Goal: Task Accomplishment & Management: Complete application form

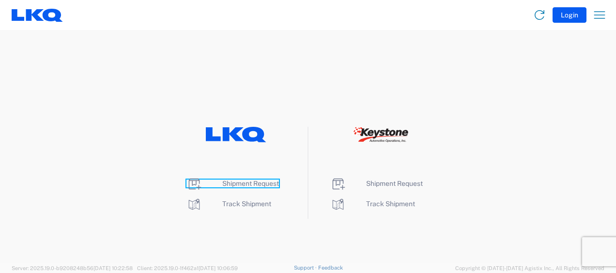
click at [267, 183] on span "Shipment Request" at bounding box center [250, 184] width 57 height 8
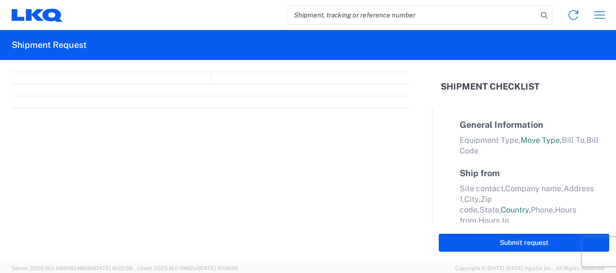
select select "FULL"
select select "LBS"
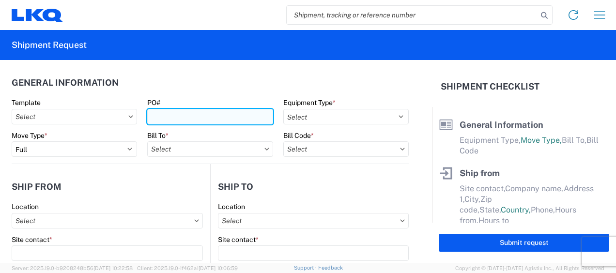
click at [200, 118] on input "PO#" at bounding box center [209, 117] width 125 height 16
type input "B"
click at [167, 114] on input "B" at bounding box center [209, 117] width 125 height 16
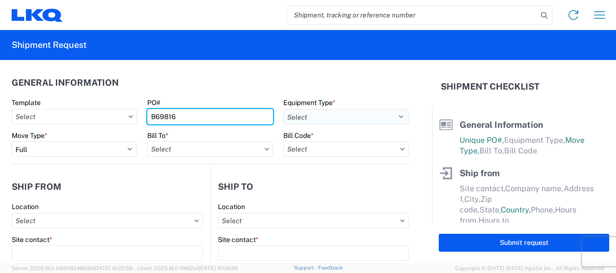
type input "B69816"
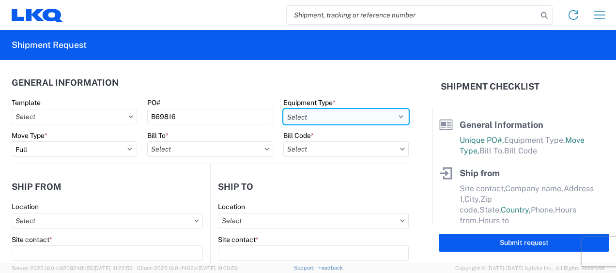
click at [342, 114] on select "Select 53’ Dry Van Flatbed Dropdeck (van) Lowboy (flatbed) Rail" at bounding box center [345, 117] width 125 height 16
select select "STDV"
click at [283, 109] on select "Select 53’ Dry Van Flatbed Dropdeck (van) Lowboy (flatbed) Rail" at bounding box center [345, 117] width 125 height 16
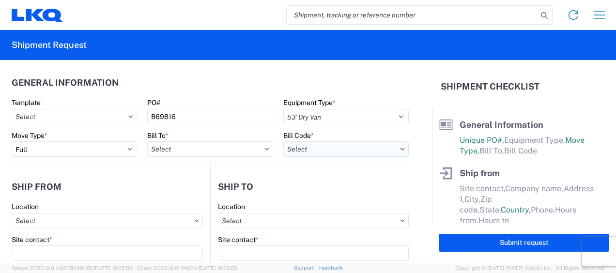
click at [317, 142] on input "text" at bounding box center [345, 149] width 125 height 16
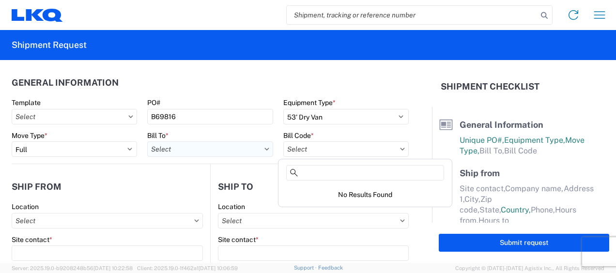
click at [177, 149] on input "text" at bounding box center [209, 149] width 125 height 16
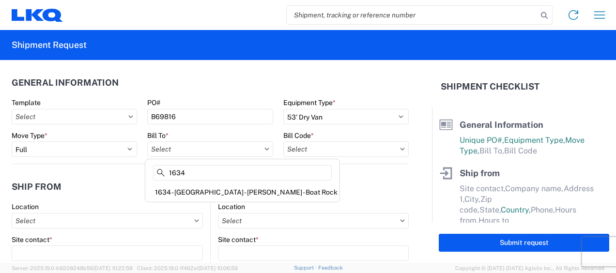
type input "1634"
click at [185, 191] on div "1634 - [GEOGRAPHIC_DATA] - [PERSON_NAME] - Boat Rock" at bounding box center [242, 193] width 190 height 16
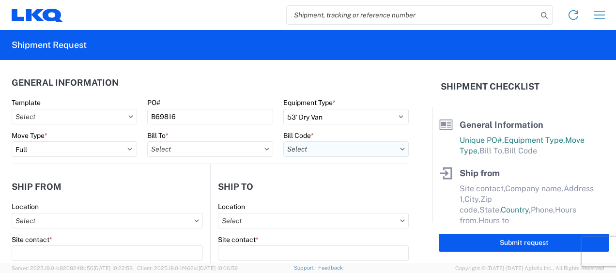
type input "1634 - [GEOGRAPHIC_DATA] - [PERSON_NAME] - Boat Rock"
click at [336, 148] on input "text" at bounding box center [345, 149] width 125 height 16
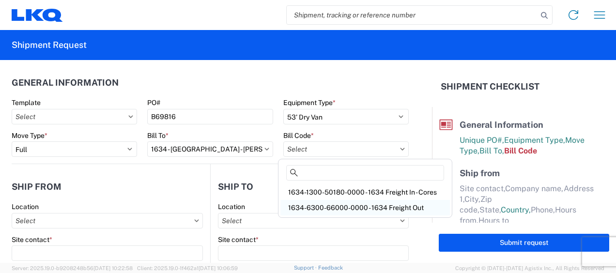
click at [321, 206] on div "1634-6300-66000-0000 - 1634 Freight Out" at bounding box center [365, 208] width 170 height 16
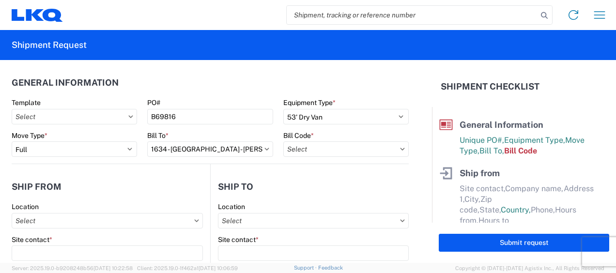
type input "1634-6300-66000-0000 - 1634 Freight Out"
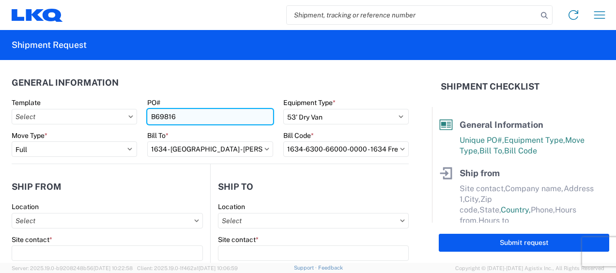
click at [225, 118] on input "B69816" at bounding box center [209, 117] width 125 height 16
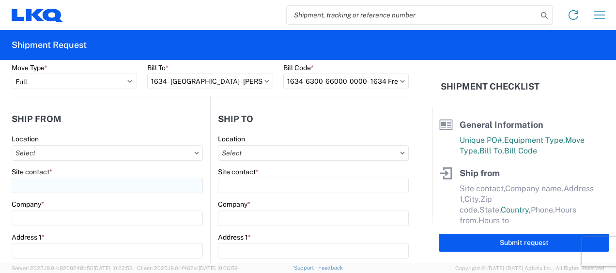
scroll to position [80, 0]
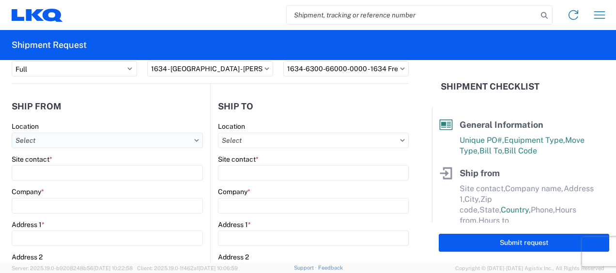
type input "B69816-T1"
click at [79, 139] on input "text" at bounding box center [107, 141] width 191 height 16
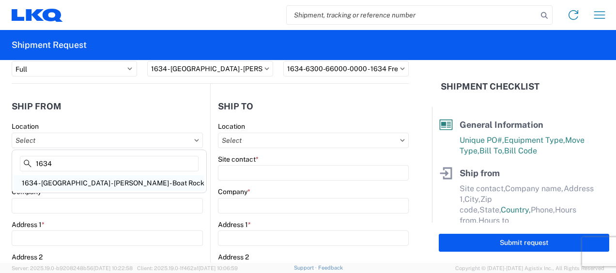
type input "1634"
click at [77, 178] on div "1634 - [GEOGRAPHIC_DATA] - [PERSON_NAME] - Boat Rock" at bounding box center [109, 183] width 190 height 16
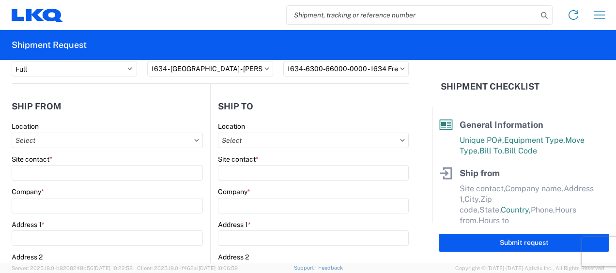
type input "1634 - [GEOGRAPHIC_DATA] - [PERSON_NAME] - Boat Rock"
type input "LKQ Corporation"
type input "[STREET_ADDRESS]"
type input "[GEOGRAPHIC_DATA]"
type input "30336"
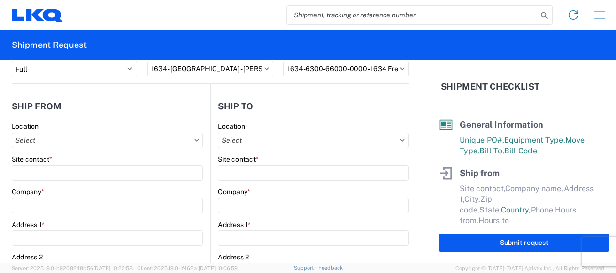
select select "GA"
select select "US"
type input "[PHONE_NUMBER]"
type input "00:00"
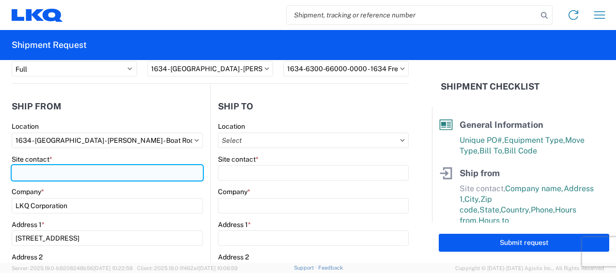
click at [67, 168] on input "Site contact *" at bounding box center [107, 173] width 191 height 16
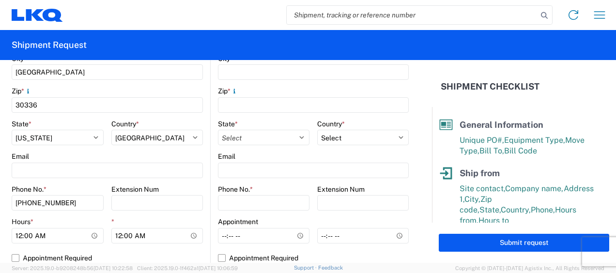
scroll to position [323, 0]
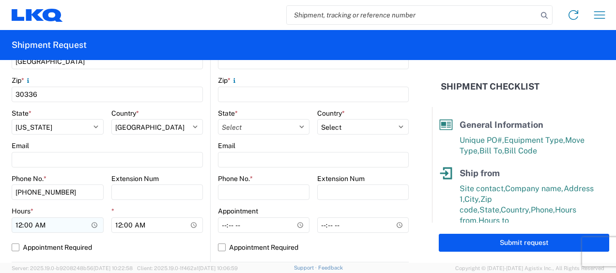
type input "[PERSON_NAME]"
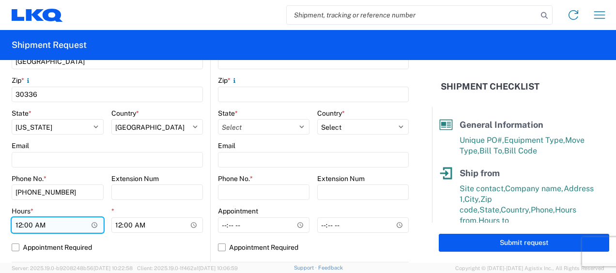
click at [17, 225] on input "00:00" at bounding box center [58, 226] width 92 height 16
type input "07:00"
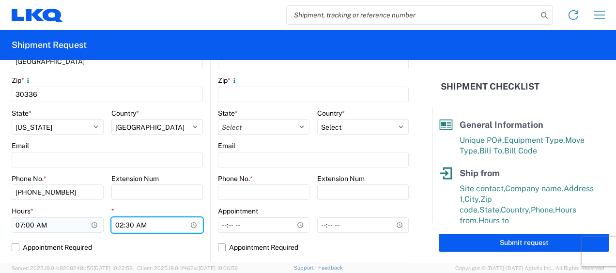
type input "14:30"
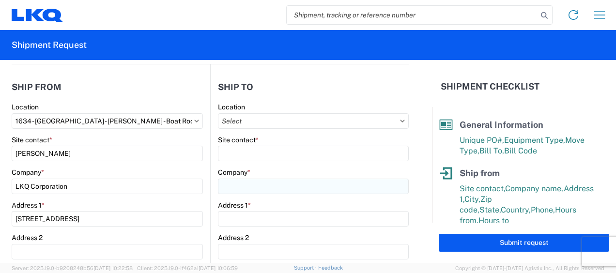
scroll to position [80, 0]
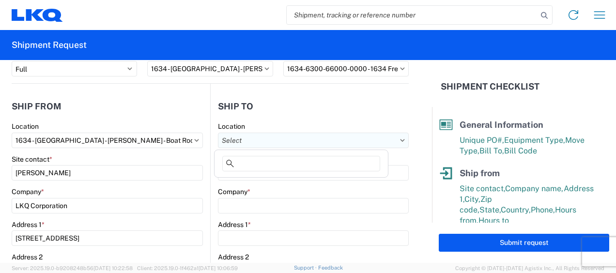
click at [280, 142] on input "text" at bounding box center [313, 141] width 191 height 16
type input "c"
type input "S"
type input "C"
type input "L"
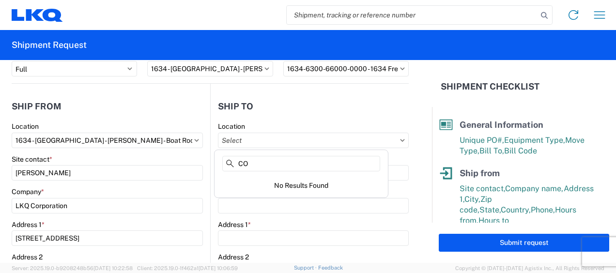
type input "C"
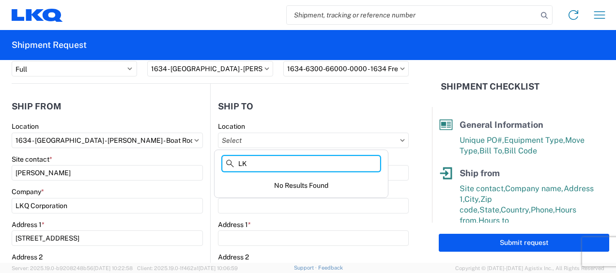
type input "L"
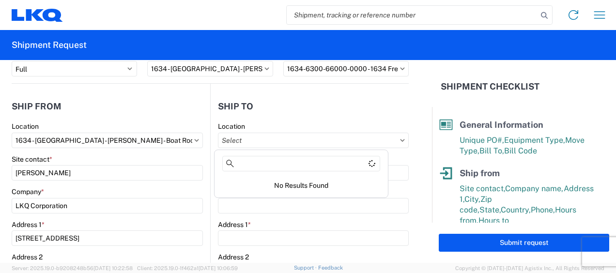
scroll to position [40, 0]
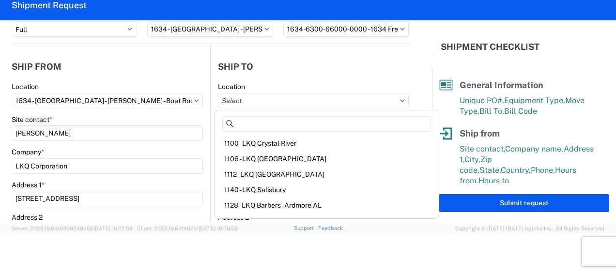
click at [315, 56] on header "Ship to" at bounding box center [310, 67] width 198 height 22
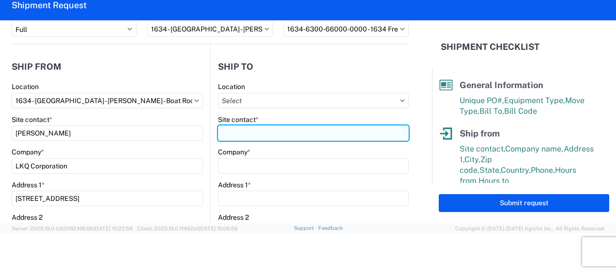
click at [226, 129] on input "Site contact *" at bounding box center [313, 133] width 191 height 16
type input "R"
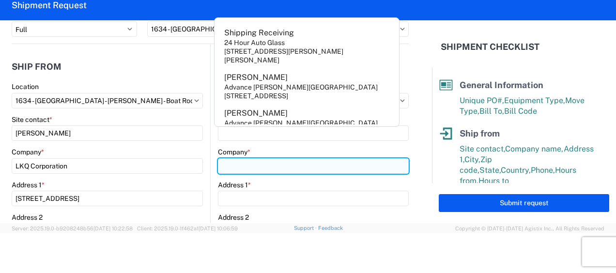
click at [263, 168] on div "Company *" at bounding box center [313, 161] width 191 height 26
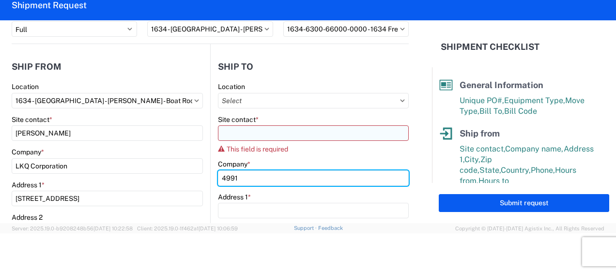
type input "4991"
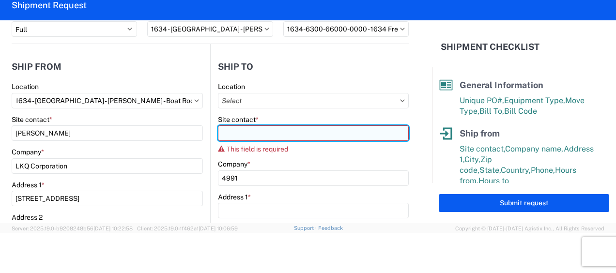
click at [256, 133] on input "Site contact *" at bounding box center [313, 133] width 191 height 16
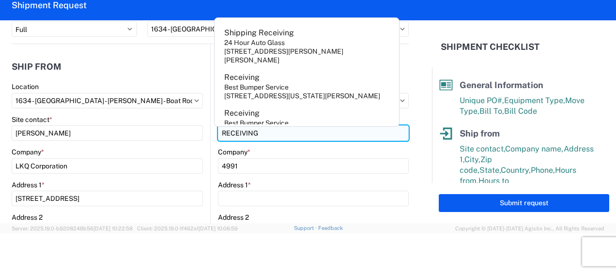
type input "RECEIVING"
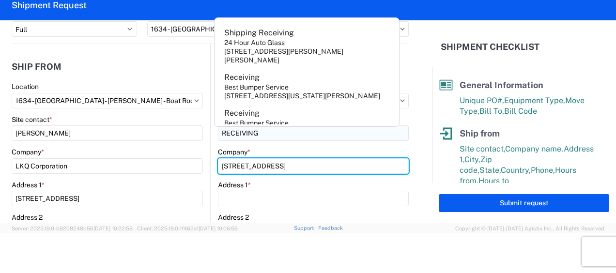
type input "[STREET_ADDRESS]"
drag, startPoint x: 326, startPoint y: 163, endPoint x: 209, endPoint y: 167, distance: 116.4
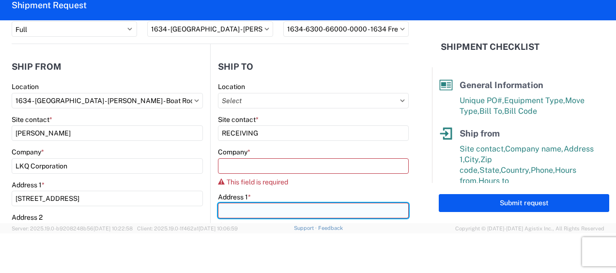
click at [233, 203] on input "Address 1 *" at bounding box center [313, 211] width 191 height 16
paste input "[STREET_ADDRESS]"
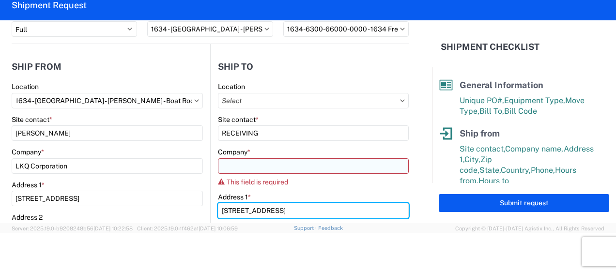
type input "[STREET_ADDRESS]"
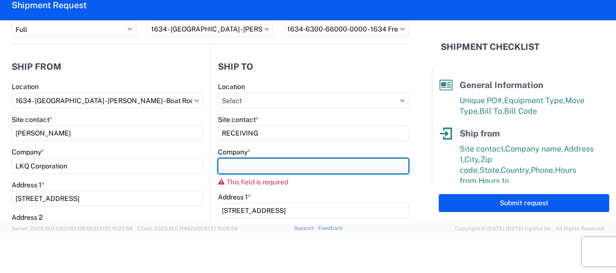
click at [255, 171] on input "Company *" at bounding box center [313, 166] width 191 height 16
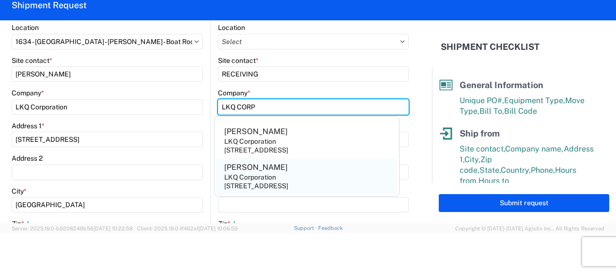
scroll to position [161, 0]
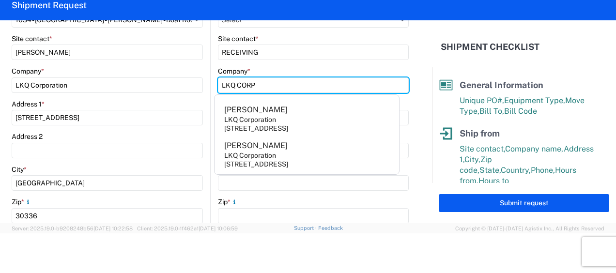
type input "LKQ CORP"
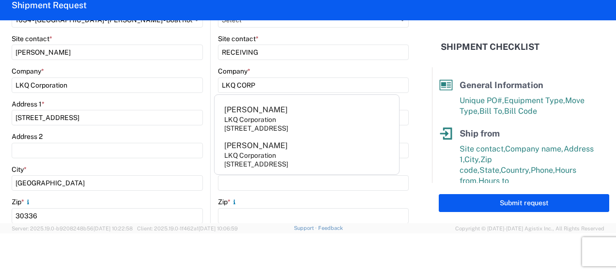
click at [410, 123] on form "General Information Template PO# B69816-T1 Equipment Type * Select 53’ Dry Van …" at bounding box center [216, 121] width 432 height 203
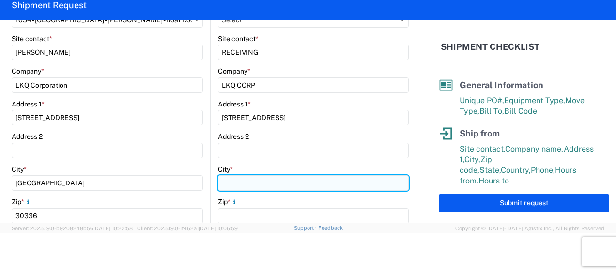
click at [238, 180] on input "City *" at bounding box center [313, 183] width 191 height 16
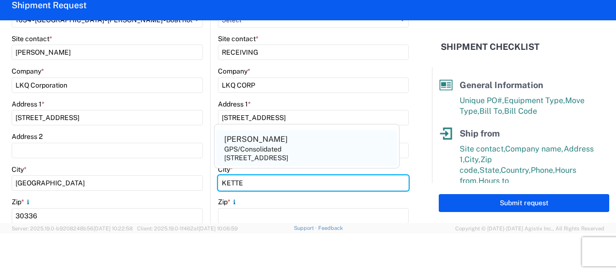
type input "KETTE"
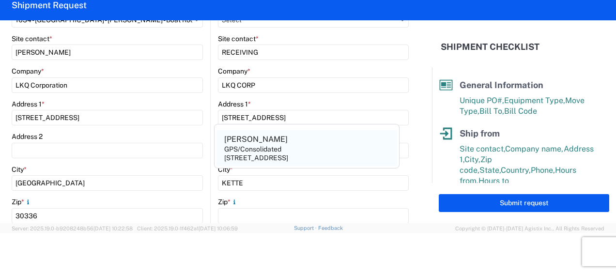
click at [273, 153] on div "GPS/Consolidated" at bounding box center [252, 149] width 57 height 9
type input "[PERSON_NAME]"
type input "GPS/Consolidated"
type input "[STREET_ADDRESS]"
type input "Kettering"
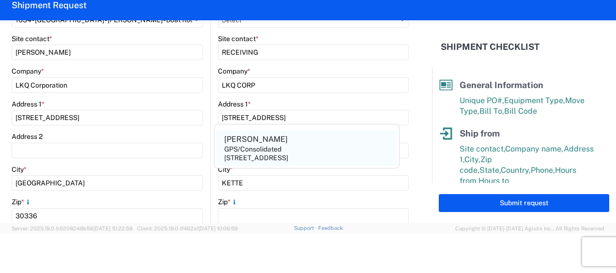
type input "45429"
select select "OH"
select select "US"
type input "[PHONE_NUMBER]"
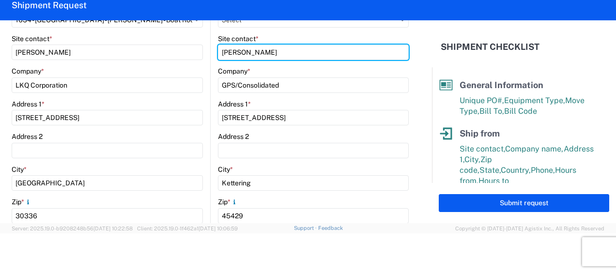
drag, startPoint x: 264, startPoint y: 51, endPoint x: 124, endPoint y: 38, distance: 140.6
click at [124, 38] on div "Ship from 1634 Location 1634 - [GEOGRAPHIC_DATA] - [PERSON_NAME] - Boat Rock Si…" at bounding box center [210, 173] width 397 height 421
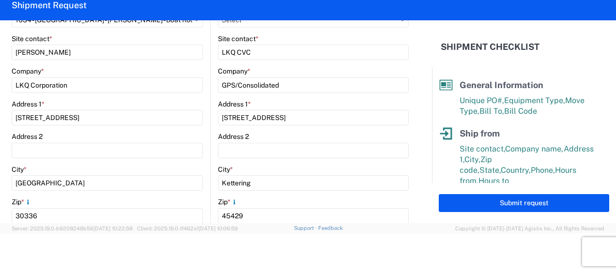
click at [421, 114] on form "General Information Template PO# B69816-T1 Equipment Type * Select 53’ Dry Van …" at bounding box center [216, 121] width 432 height 203
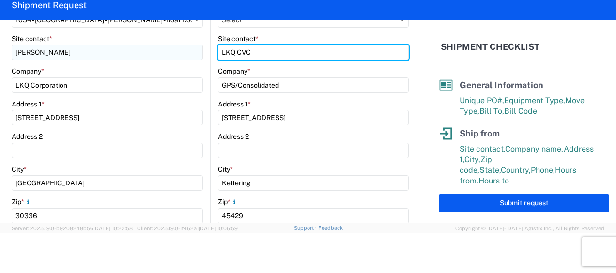
drag, startPoint x: 272, startPoint y: 52, endPoint x: 176, endPoint y: 47, distance: 96.1
click at [176, 47] on div "Ship from 1634 Location 1634 - [GEOGRAPHIC_DATA] - [PERSON_NAME] - Boat Rock Si…" at bounding box center [210, 173] width 397 height 421
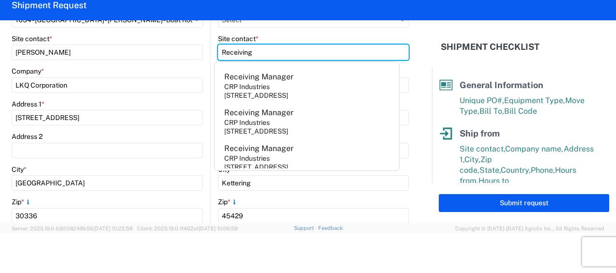
type input "Receiving"
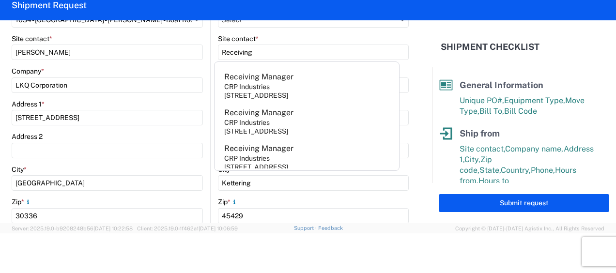
click at [203, 158] on main "1634 Location 1634 - [GEOGRAPHIC_DATA] - [PERSON_NAME] - Boat Rock Site contact…" at bounding box center [111, 192] width 199 height 382
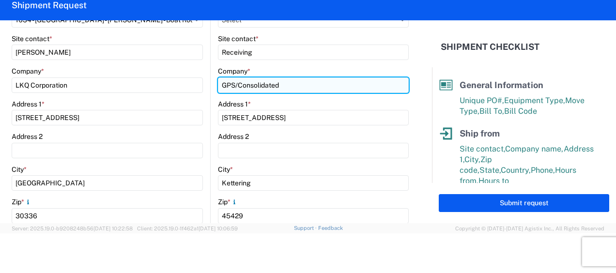
click at [235, 82] on input "GPS/Consolidated" at bounding box center [313, 86] width 191 height 16
type input "LKQ Consolidated"
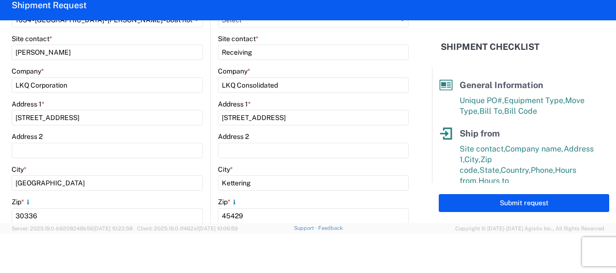
click at [332, 100] on div "Address 1 *" at bounding box center [313, 104] width 191 height 9
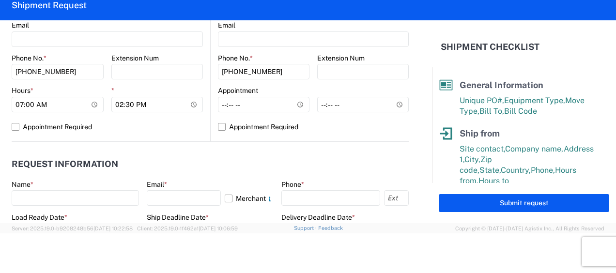
scroll to position [484, 0]
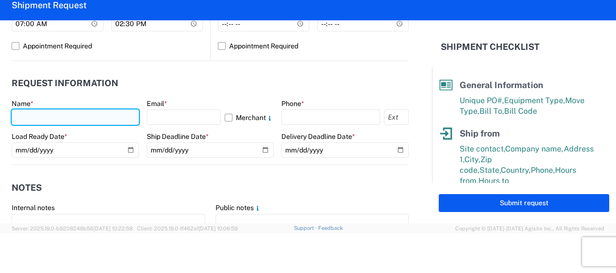
click at [69, 121] on input "text" at bounding box center [75, 117] width 127 height 16
type input "[PERSON_NAME]"
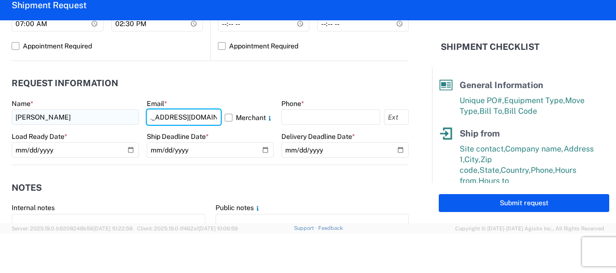
scroll to position [0, 28]
type input "[EMAIL_ADDRESS][DOMAIN_NAME]"
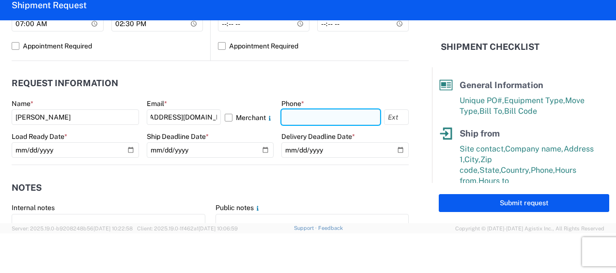
click at [338, 119] on input "text" at bounding box center [330, 117] width 99 height 16
type input "6783998501"
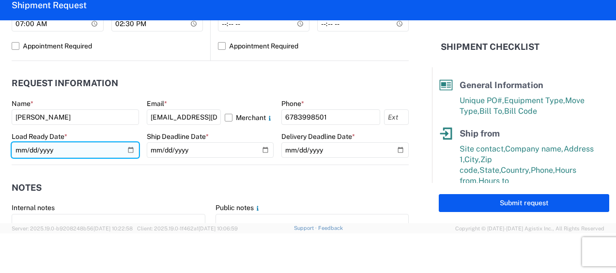
click at [128, 150] on input "date" at bounding box center [75, 150] width 127 height 16
type input "[DATE]"
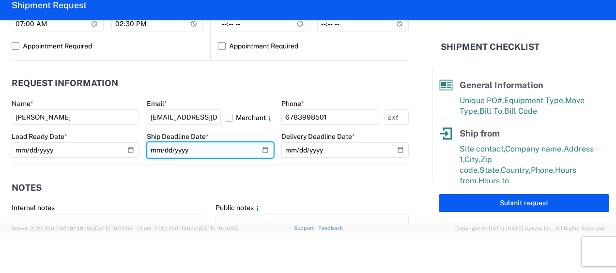
click at [259, 145] on input "date" at bounding box center [210, 150] width 127 height 16
type input "[DATE]"
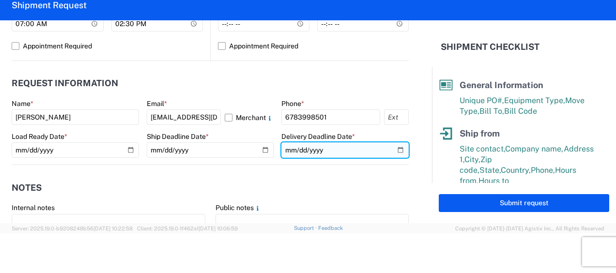
click at [397, 152] on input "date" at bounding box center [344, 150] width 127 height 16
type input "[DATE]"
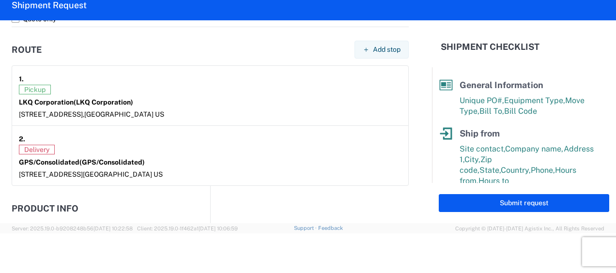
scroll to position [807, 0]
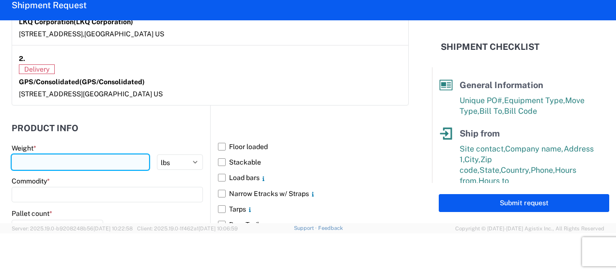
click at [57, 161] on input "number" at bounding box center [81, 163] width 138 height 16
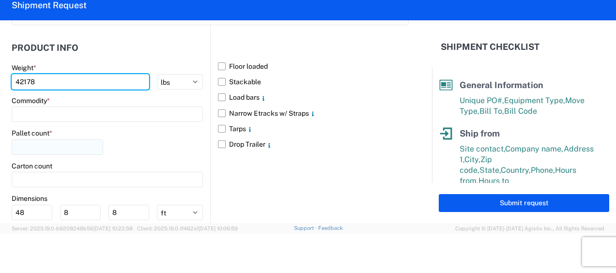
scroll to position [888, 0]
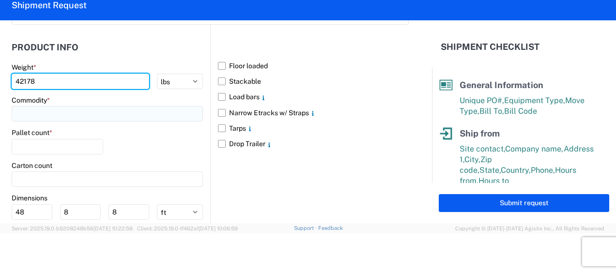
type input "42178"
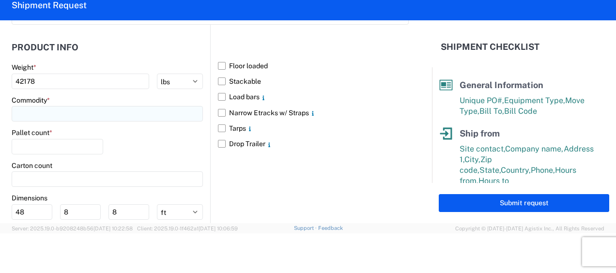
click at [85, 110] on input at bounding box center [107, 114] width 191 height 16
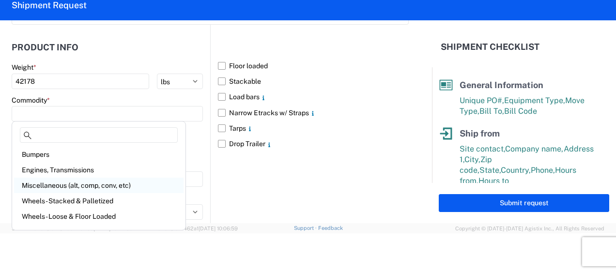
click at [79, 183] on div "Miscellaneous (alt, comp, conv, etc)" at bounding box center [99, 186] width 170 height 16
type input "Miscellaneous (alt, comp, conv, etc)"
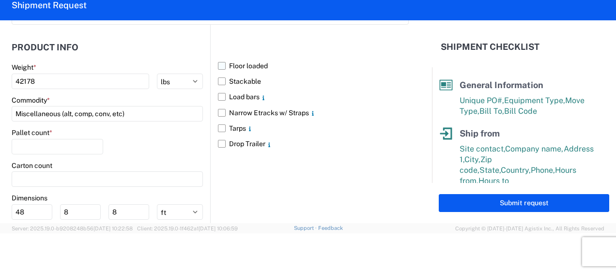
click at [218, 66] on label "Floor loaded" at bounding box center [313, 66] width 191 height 16
click at [0, 0] on input "Floor loaded" at bounding box center [0, 0] width 0 height 0
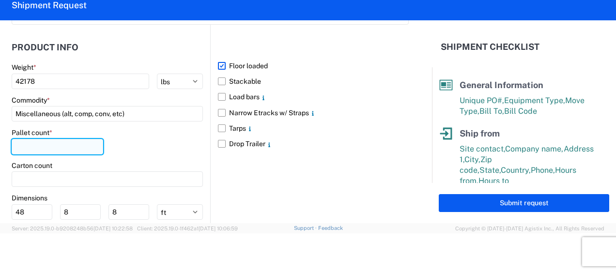
click at [75, 144] on input "number" at bounding box center [58, 147] width 92 height 16
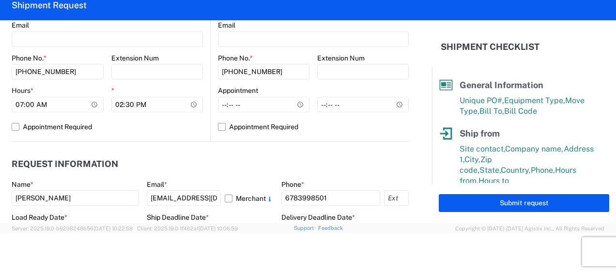
scroll to position [80, 0]
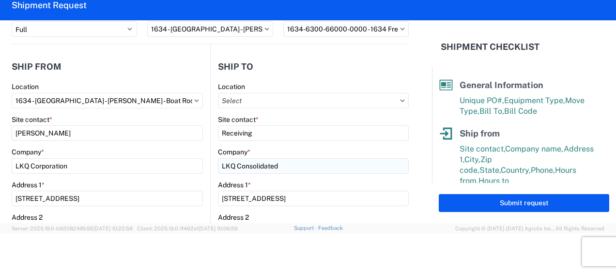
type input "14"
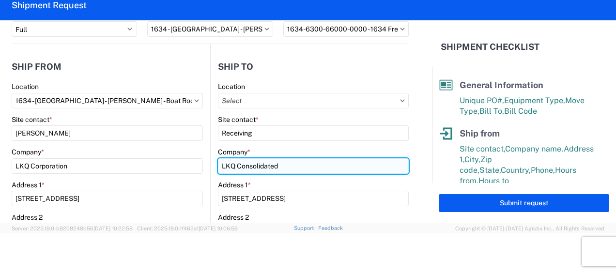
click at [288, 165] on input "LKQ Consolidated" at bounding box center [313, 166] width 191 height 16
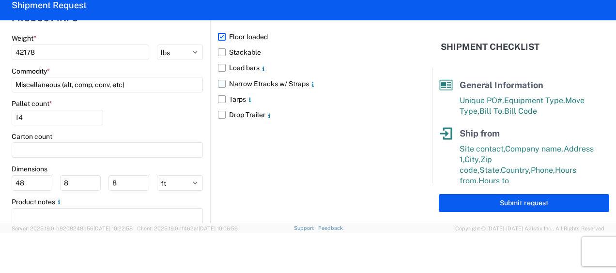
scroll to position [956, 0]
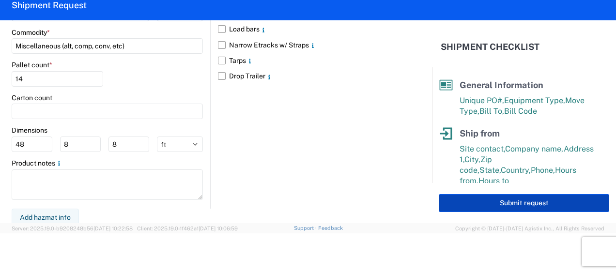
type input "LKQ CVC"
click at [535, 203] on button "Submit request" at bounding box center [524, 203] width 171 height 18
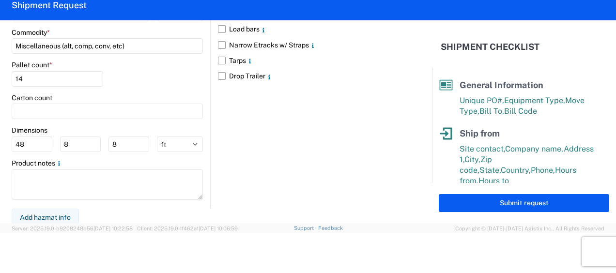
select select "US"
